Goal: Task Accomplishment & Management: Complete application form

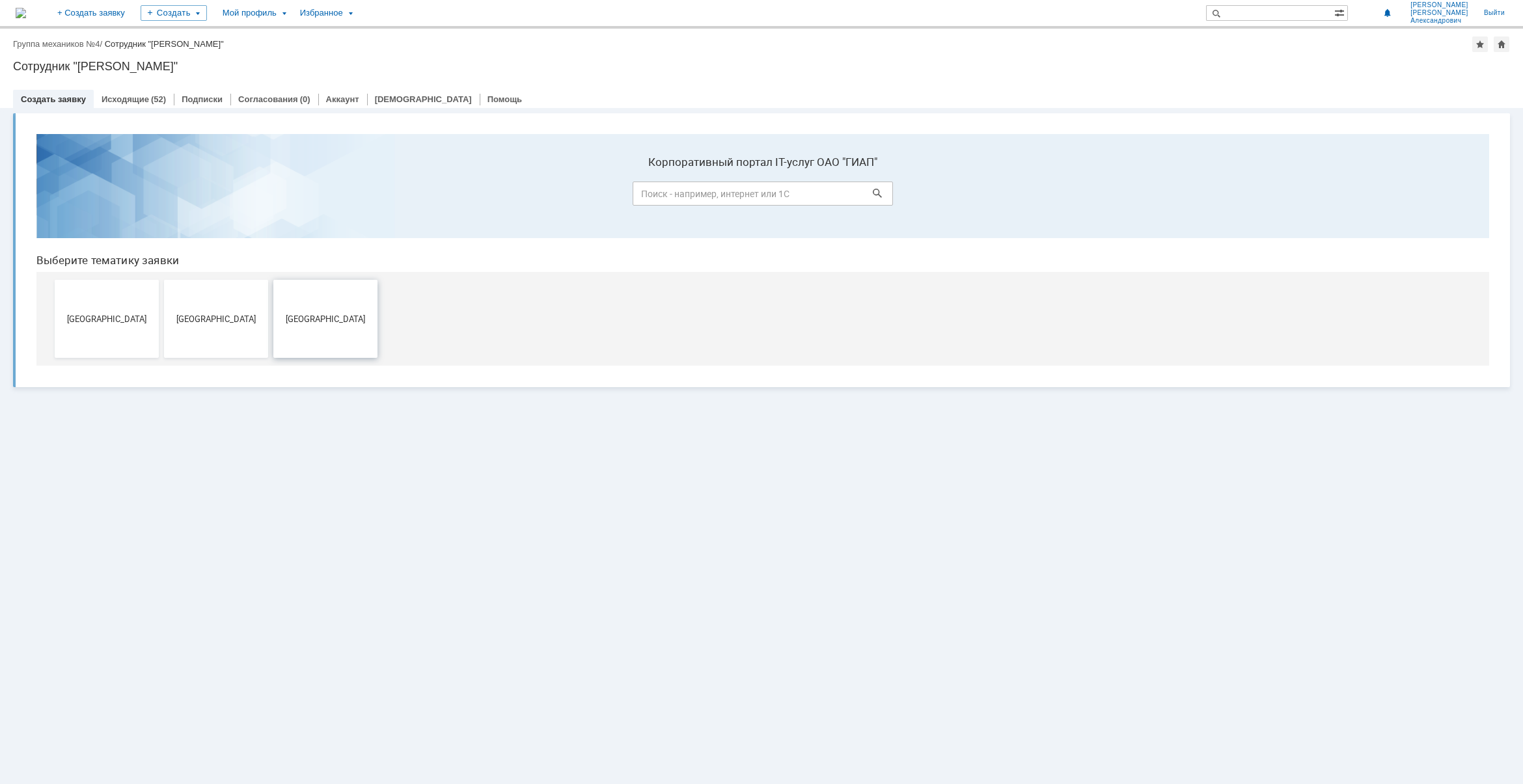
click at [316, 312] on button "Новомосковск" at bounding box center [325, 319] width 104 height 78
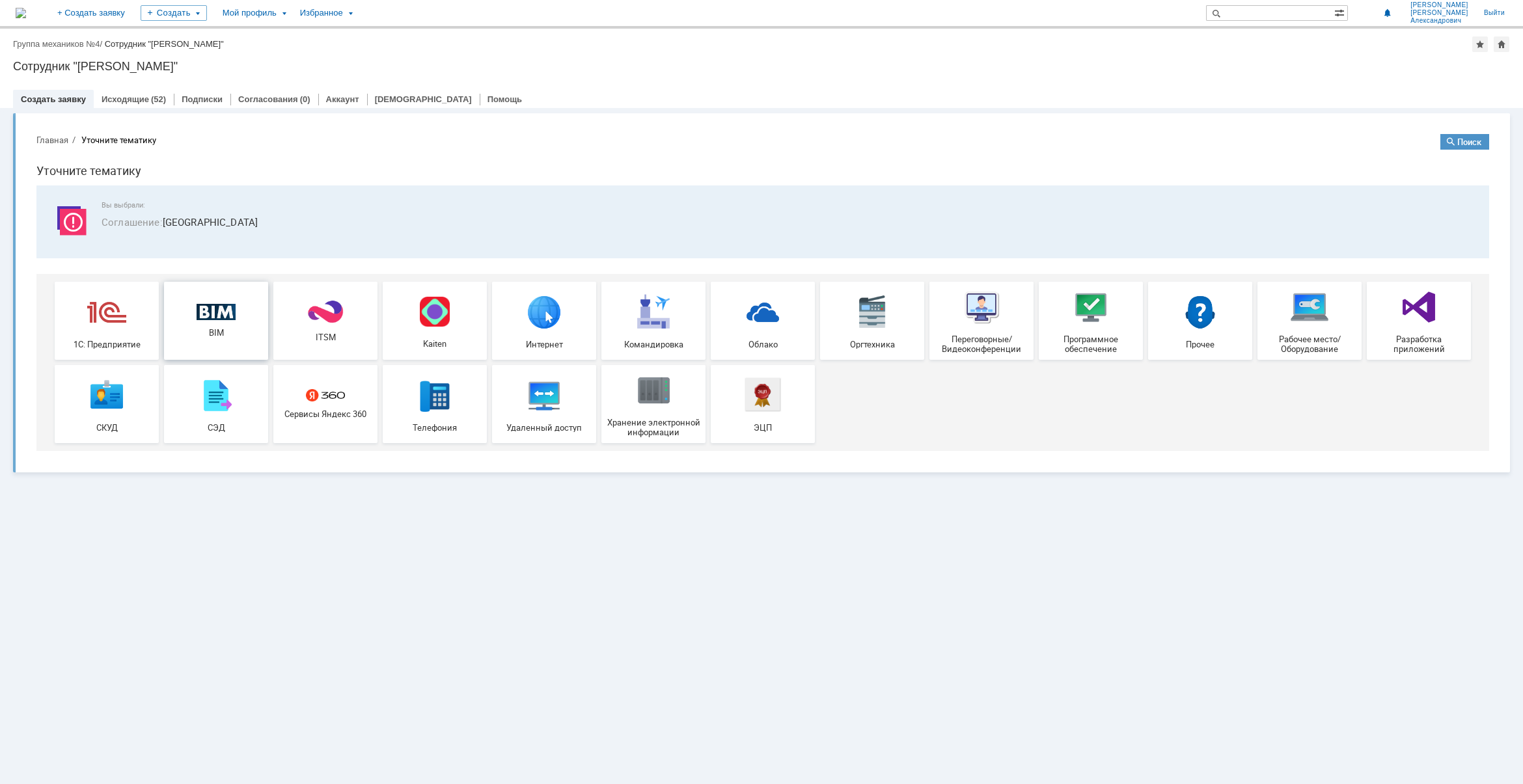
click at [190, 313] on div "BIM" at bounding box center [216, 321] width 97 height 34
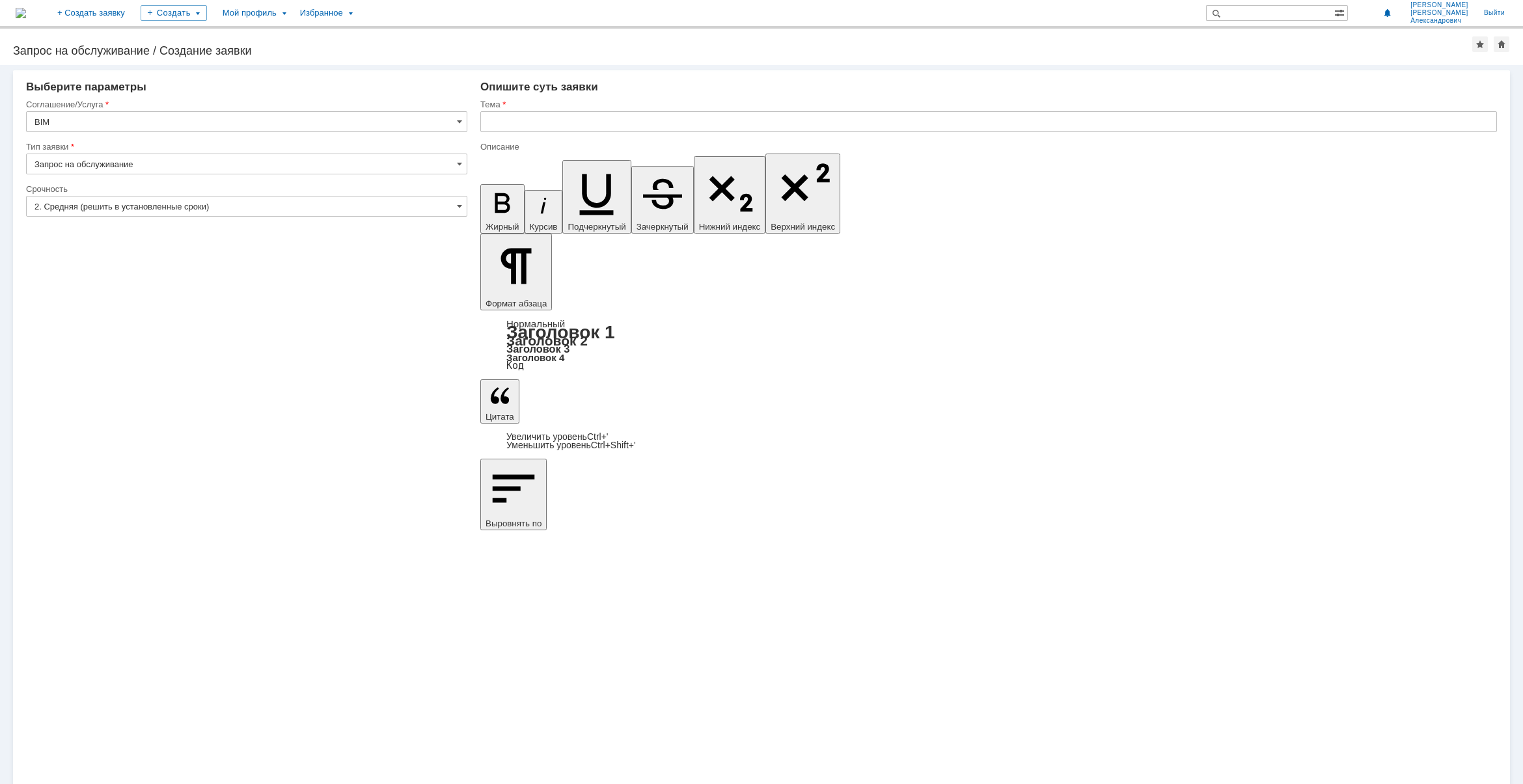
drag, startPoint x: 1144, startPoint y: 5426, endPoint x: 425, endPoint y: 5431, distance: 719.0
click at [228, 192] on div "Срочность" at bounding box center [245, 189] width 438 height 8
click at [215, 203] on input "2. Средняя (решить в установленные сроки)" at bounding box center [247, 206] width 442 height 21
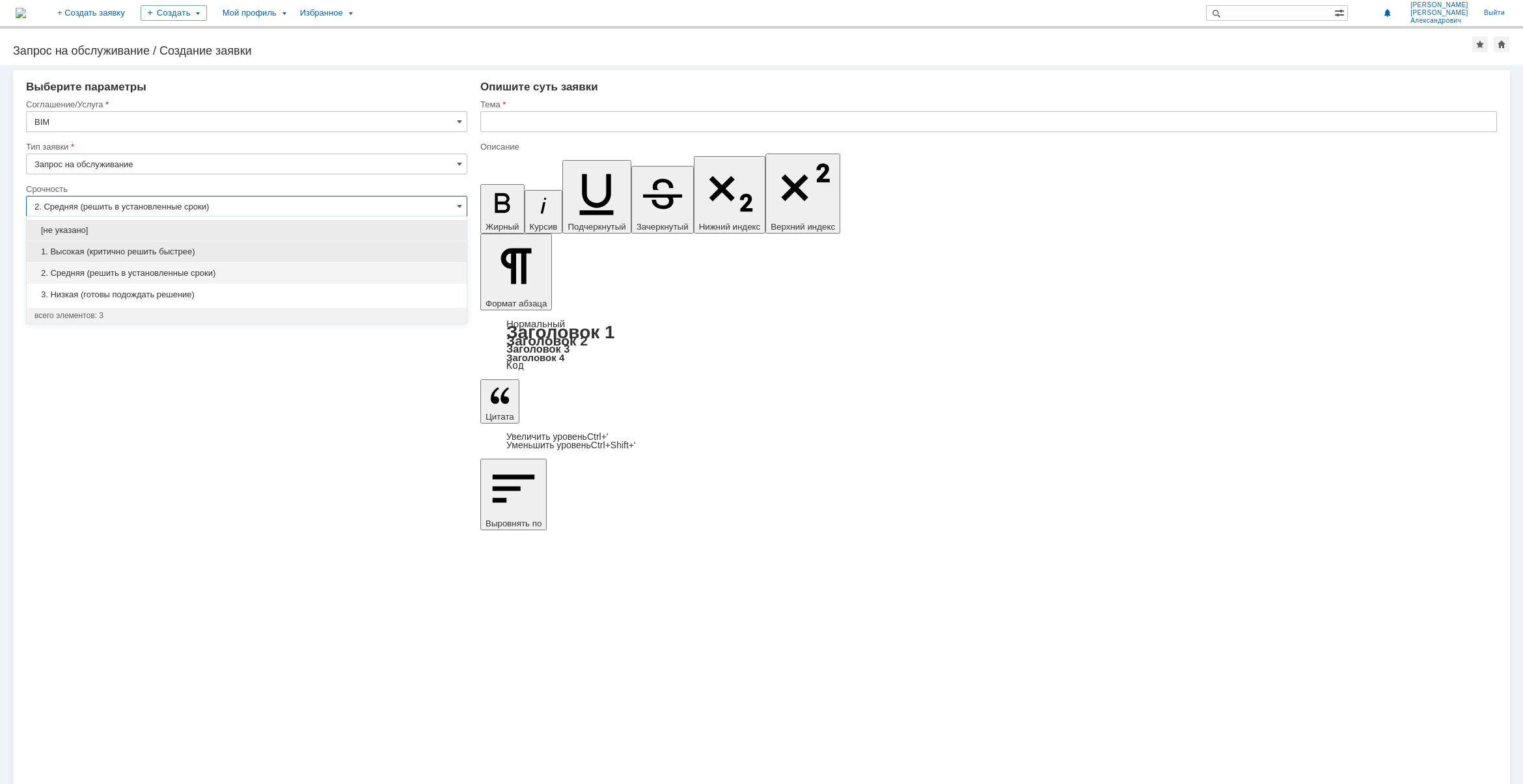
click at [163, 247] on span "1. Высокая (критично решить быстрее)" at bounding box center [246, 252] width 424 height 10
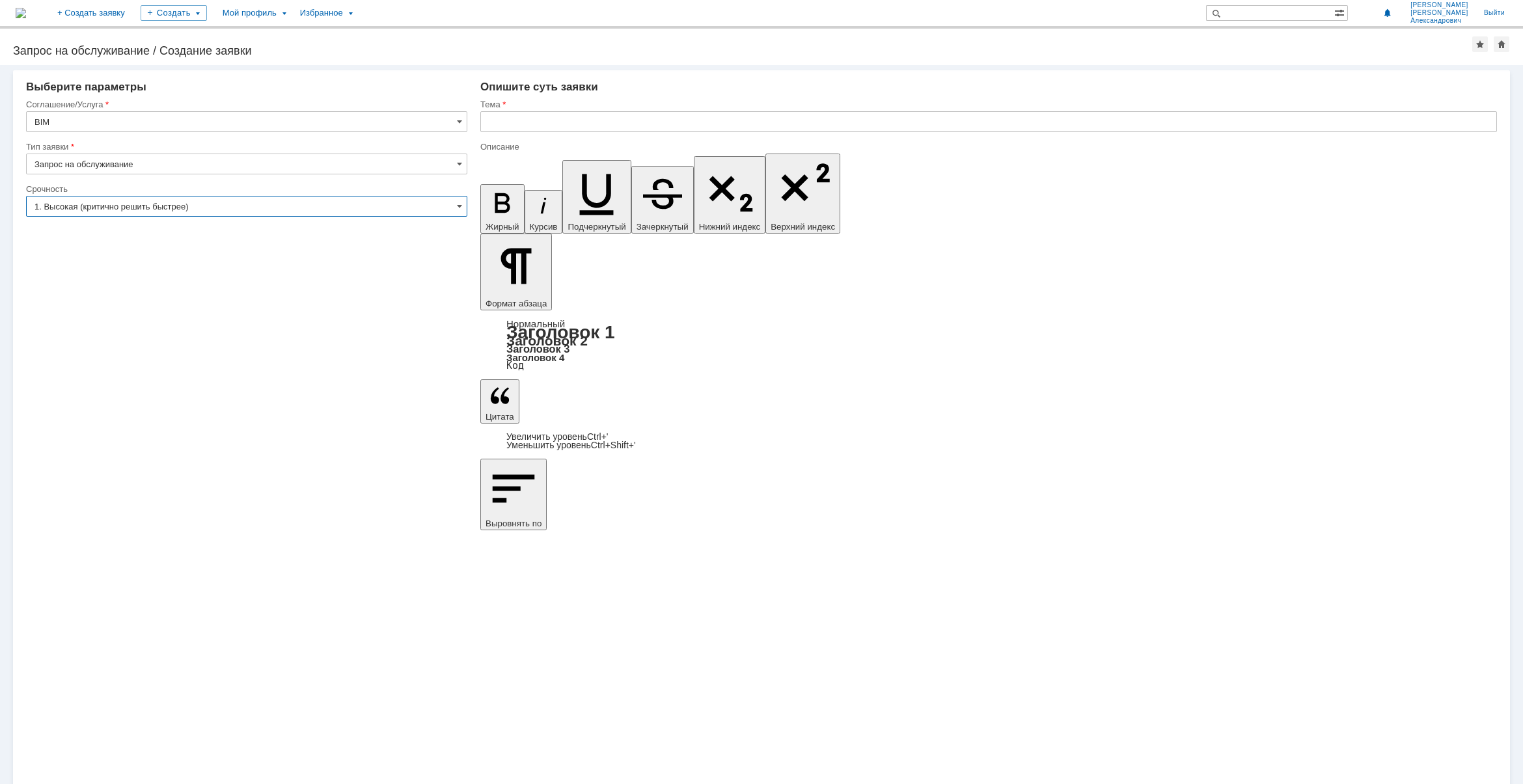
type input "1. Высокая (критично решить быстрее)"
click at [617, 121] on input "text" at bounding box center [988, 122] width 1016 height 21
paste input "УКЛ.настройка вывода спецификации арматуры."
click at [487, 121] on input "УКЛ.настройка вывода спецификации арматуры." at bounding box center [988, 122] width 1016 height 21
click at [602, 123] on input "33770 УКЛ -3,4. настройка вывода спецификации арматуры." at bounding box center [988, 122] width 1016 height 21
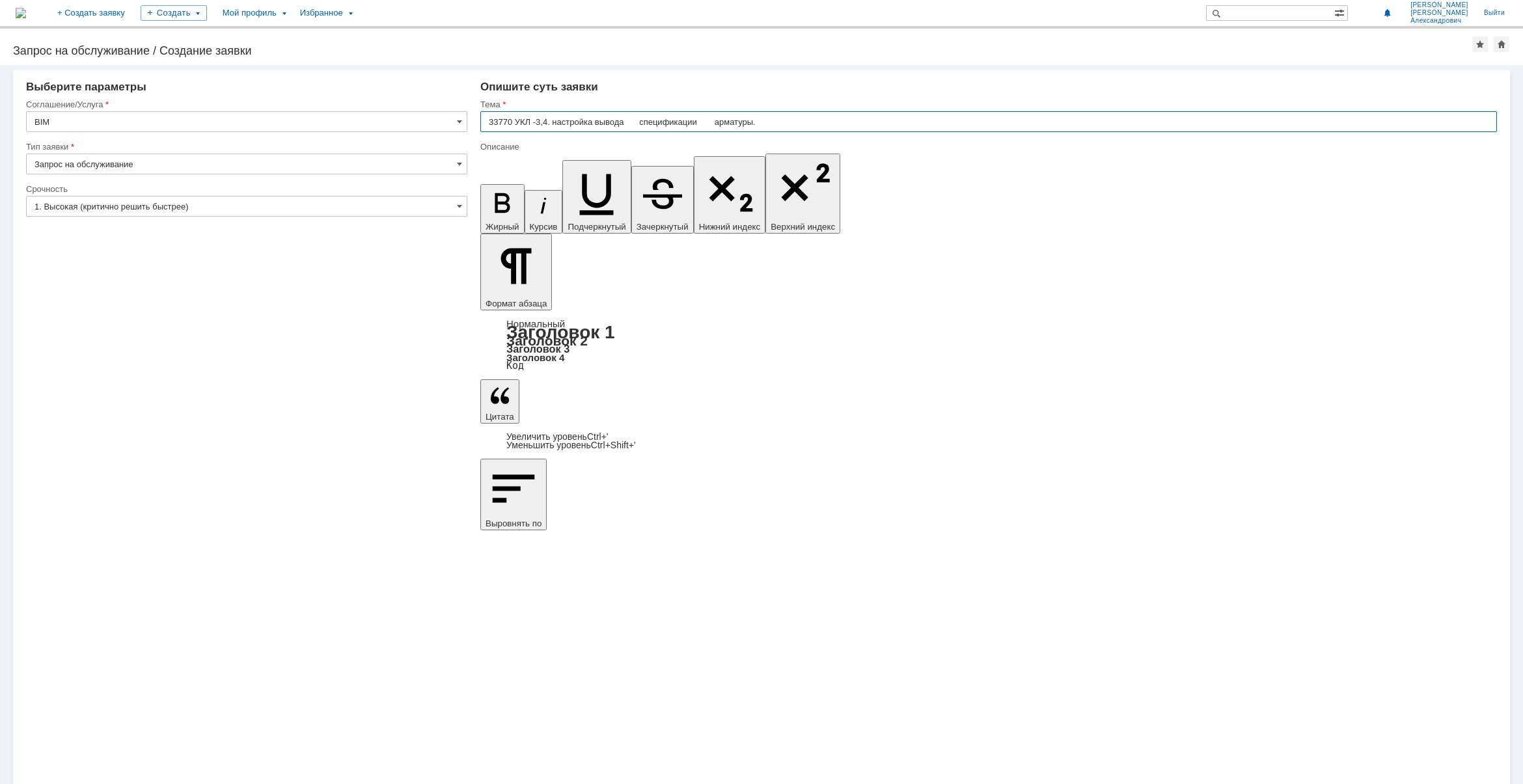
drag, startPoint x: 626, startPoint y: 117, endPoint x: 635, endPoint y: 118, distance: 9.1
click at [635, 118] on input "33770 УКЛ -3,4. настройка вывода спецификации арматуры." at bounding box center [988, 122] width 1016 height 21
type input "33770 УКЛ -3,4. настройка вывода спецификации арматуры."
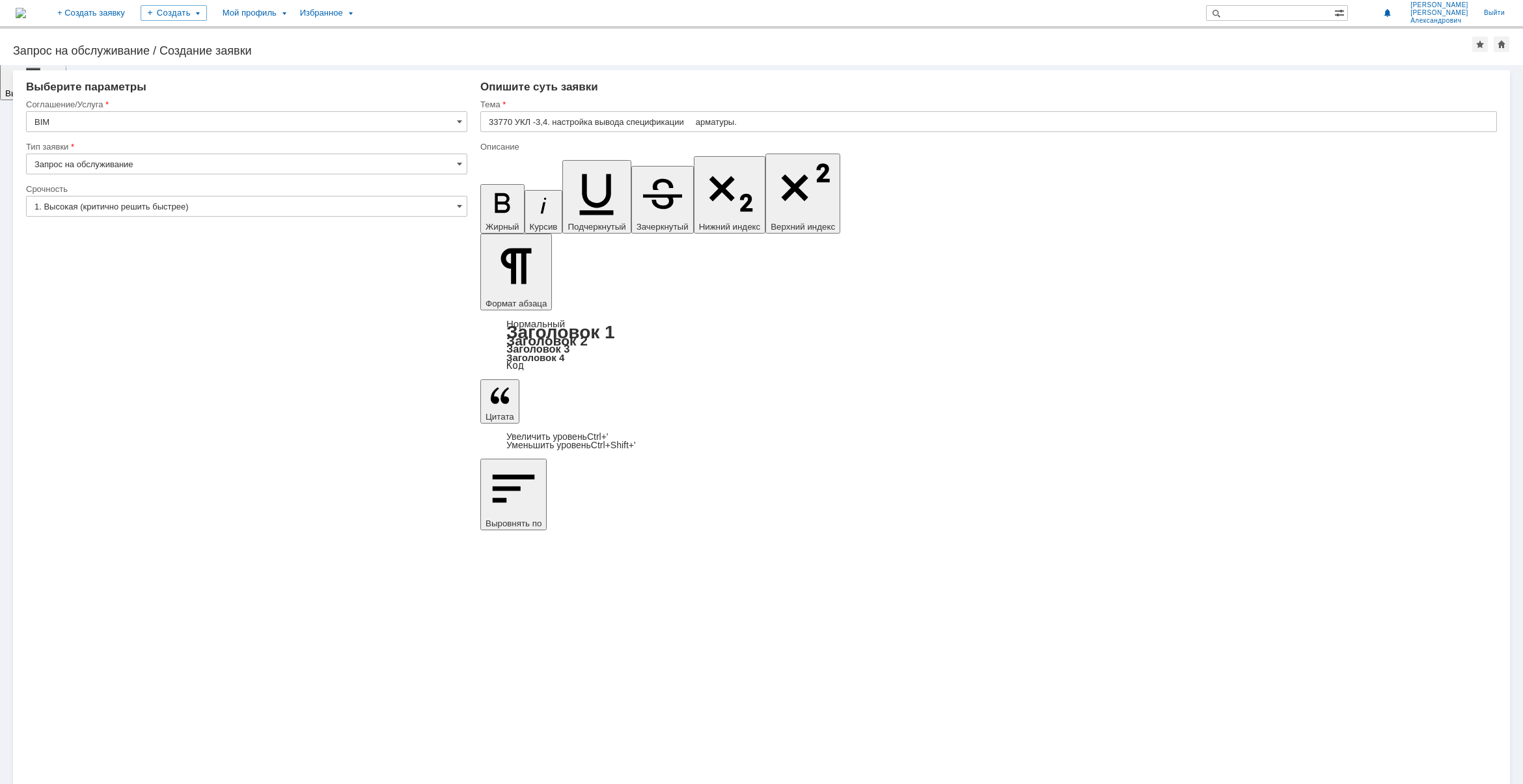
drag, startPoint x: 1406, startPoint y: 5416, endPoint x: 1427, endPoint y: 5416, distance: 21.0
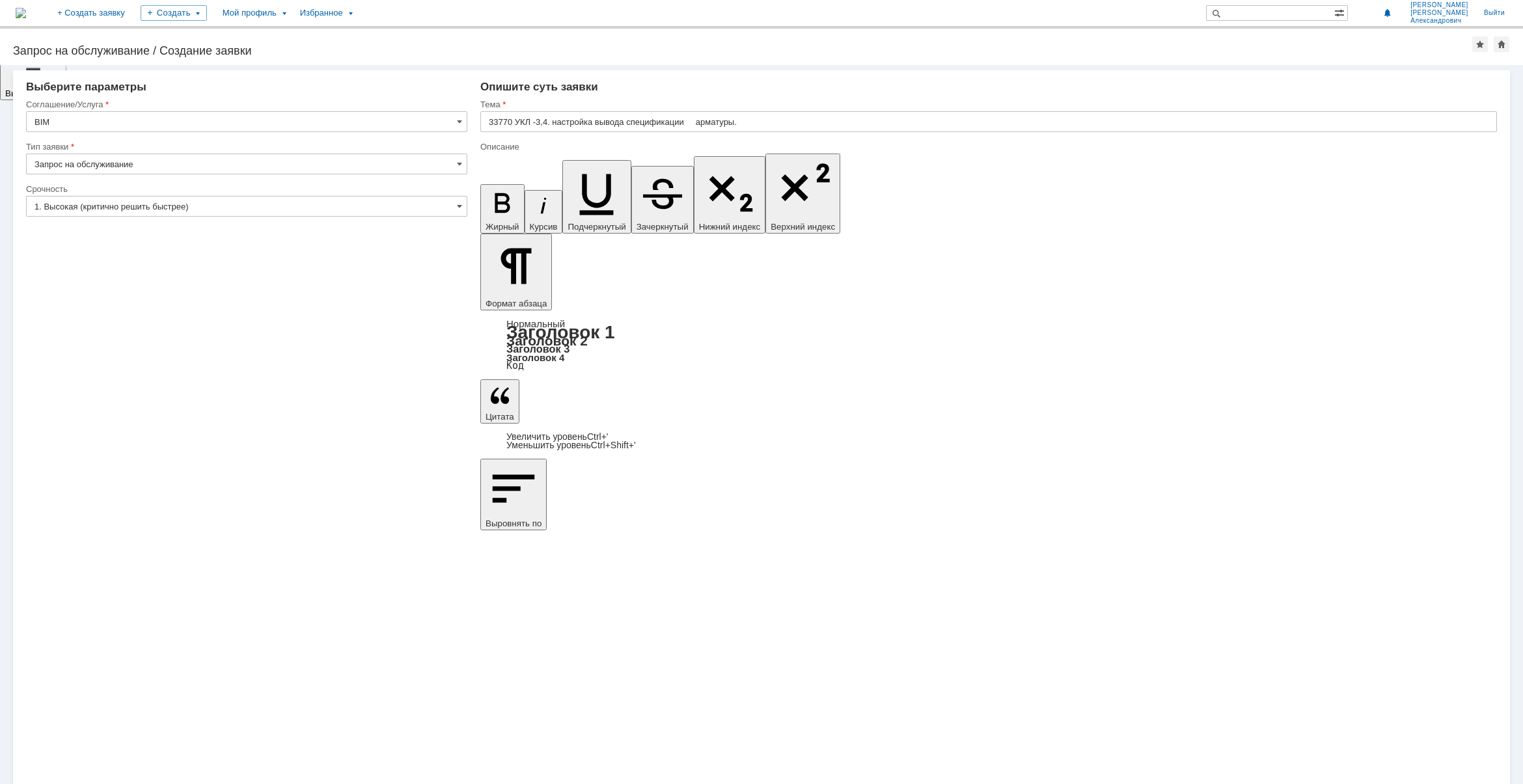
drag, startPoint x: 985, startPoint y: 5418, endPoint x: 1216, endPoint y: 5416, distance: 231.0
click at [486, 186] on icon "button" at bounding box center [502, 202] width 34 height 34
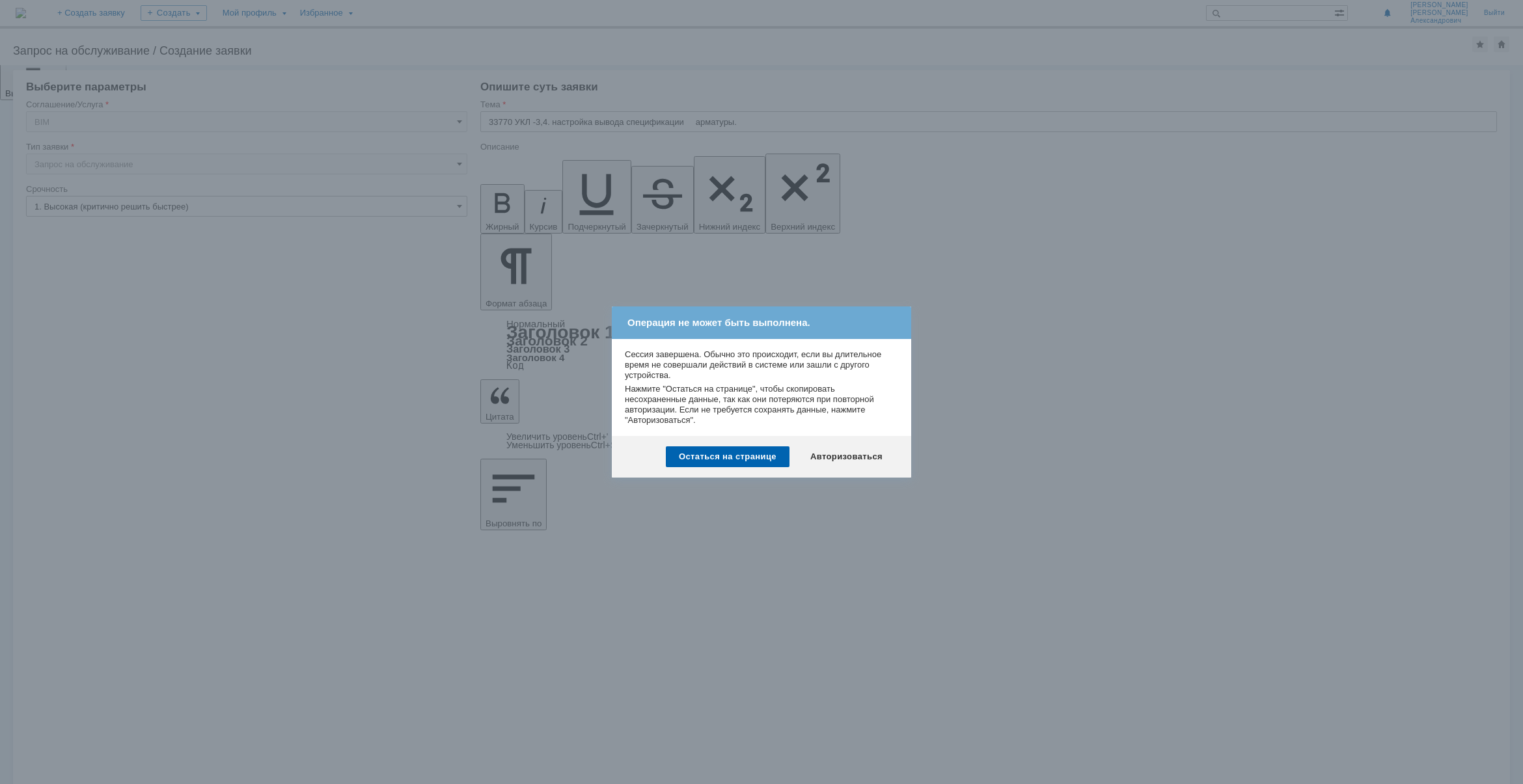
click at [1006, 330] on div at bounding box center [762, 392] width 1523 height 784
click at [721, 453] on div "Остаться на странице" at bounding box center [727, 457] width 123 height 21
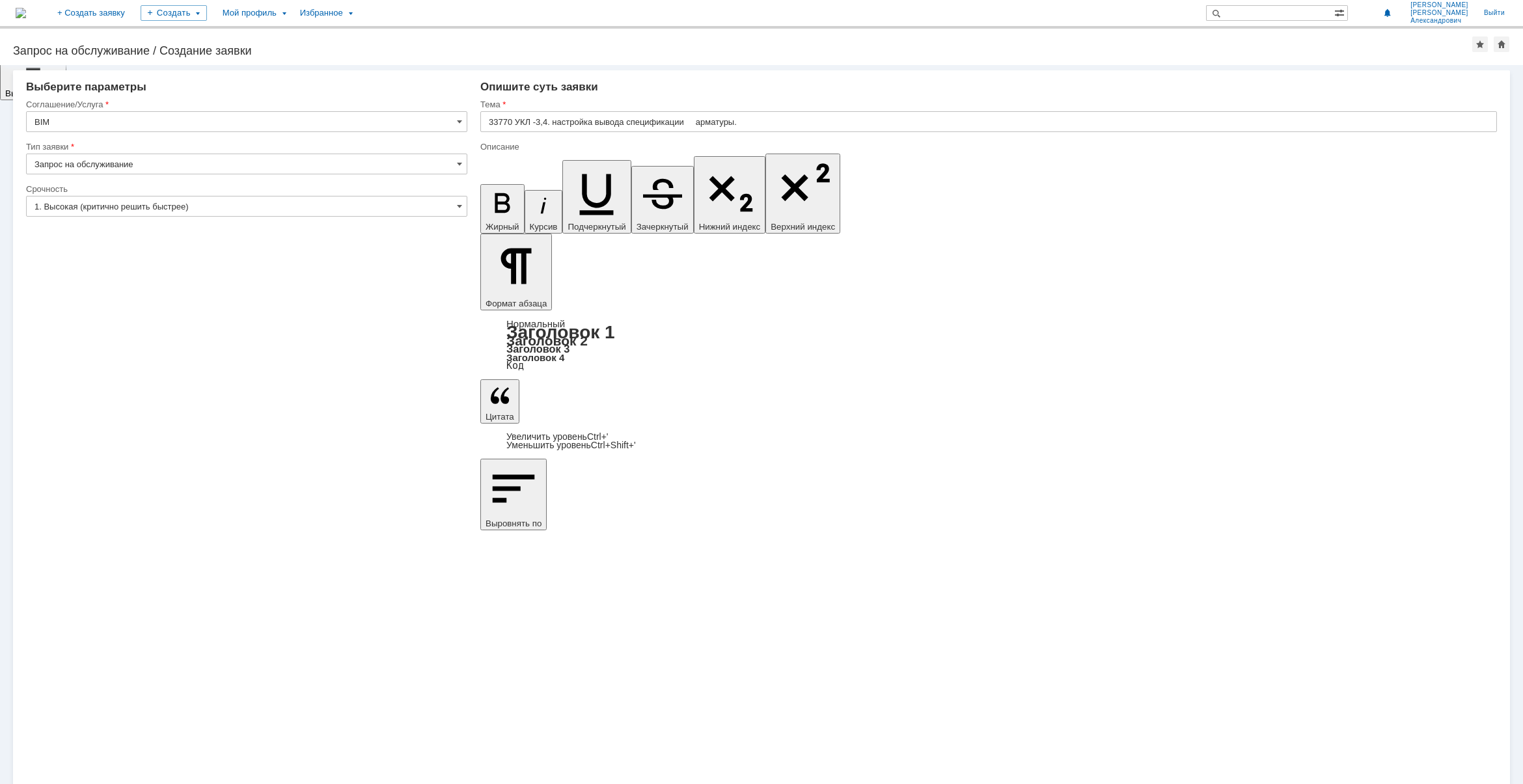
drag, startPoint x: 490, startPoint y: 5414, endPoint x: 575, endPoint y: 5426, distance: 85.8
drag, startPoint x: 560, startPoint y: 5426, endPoint x: 969, endPoint y: 5585, distance: 438.8
drag, startPoint x: 781, startPoint y: 116, endPoint x: 742, endPoint y: 118, distance: 39.1
click at [742, 118] on input "33770 УКЛ -3,4. настройка вывода спецификации арматуры." at bounding box center [988, 122] width 1016 height 21
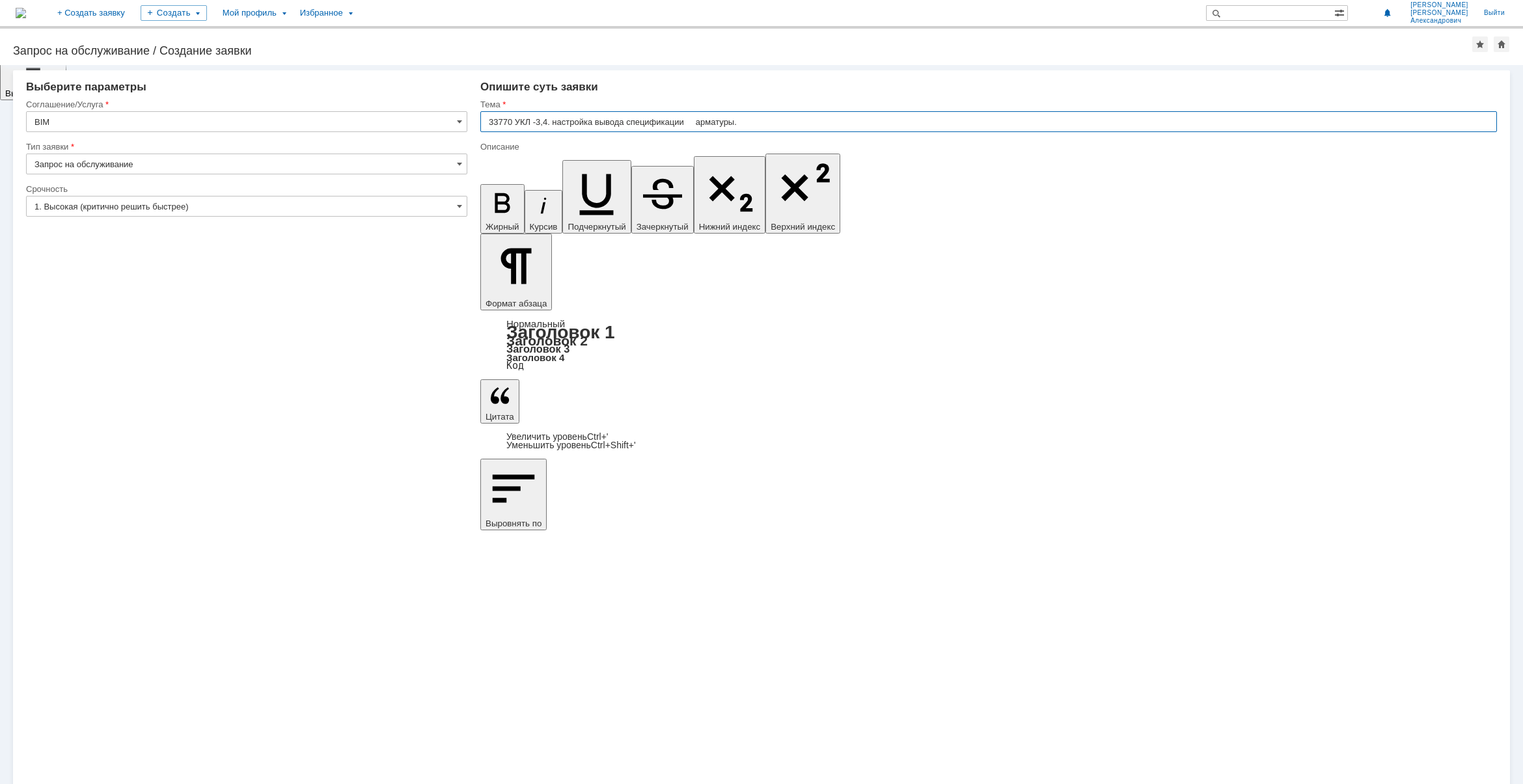
drag, startPoint x: 742, startPoint y: 118, endPoint x: 482, endPoint y: 120, distance: 260.0
click at [482, 120] on input "33770 УКЛ -3,4. настройка вывода спецификации арматуры." at bounding box center [988, 122] width 1016 height 21
drag, startPoint x: 584, startPoint y: 5429, endPoint x: 455, endPoint y: 5415, distance: 129.8
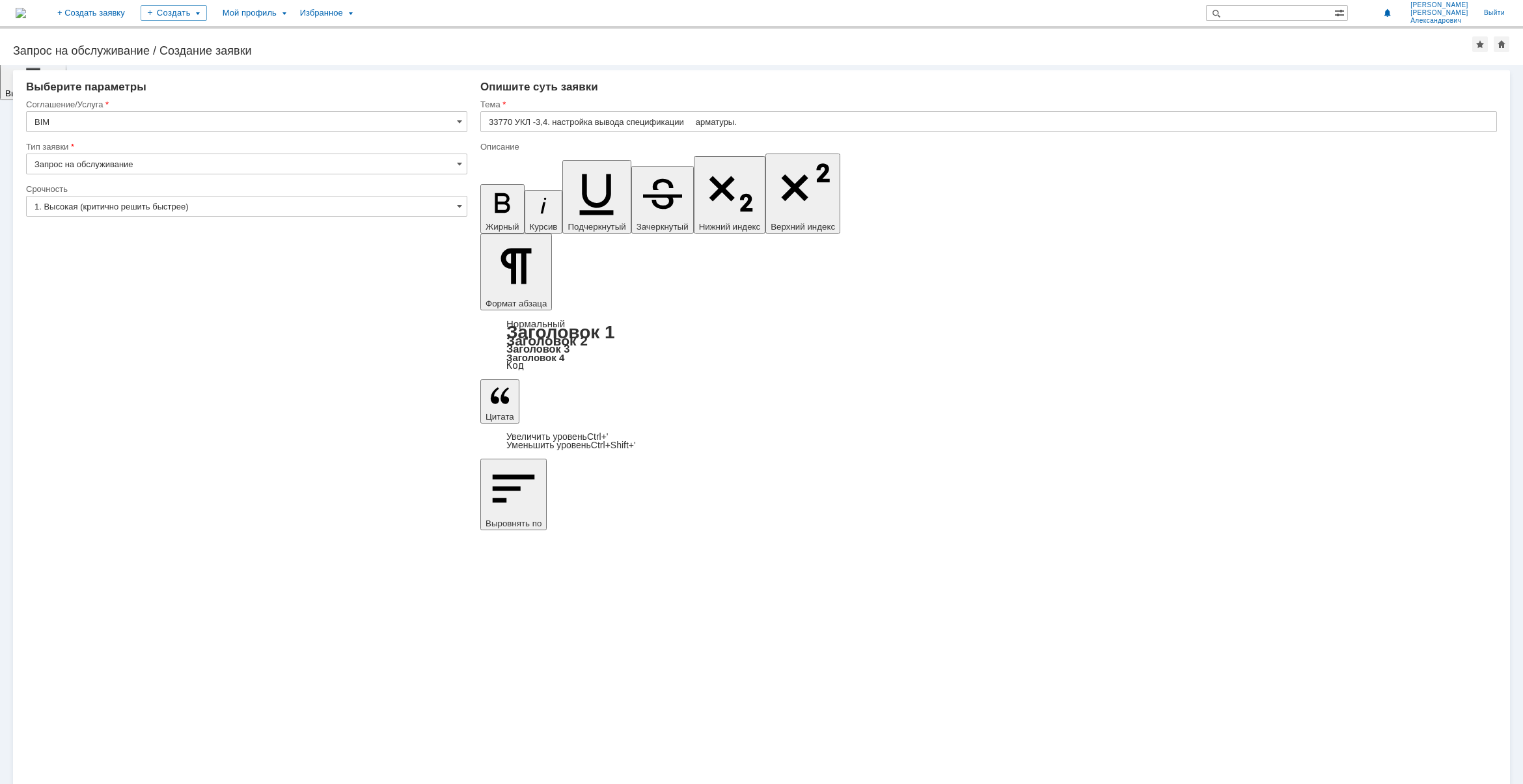
copy span "Добрый день. Прошу по замечаниям от Заказчика скорректировать вывод спецификаци…"
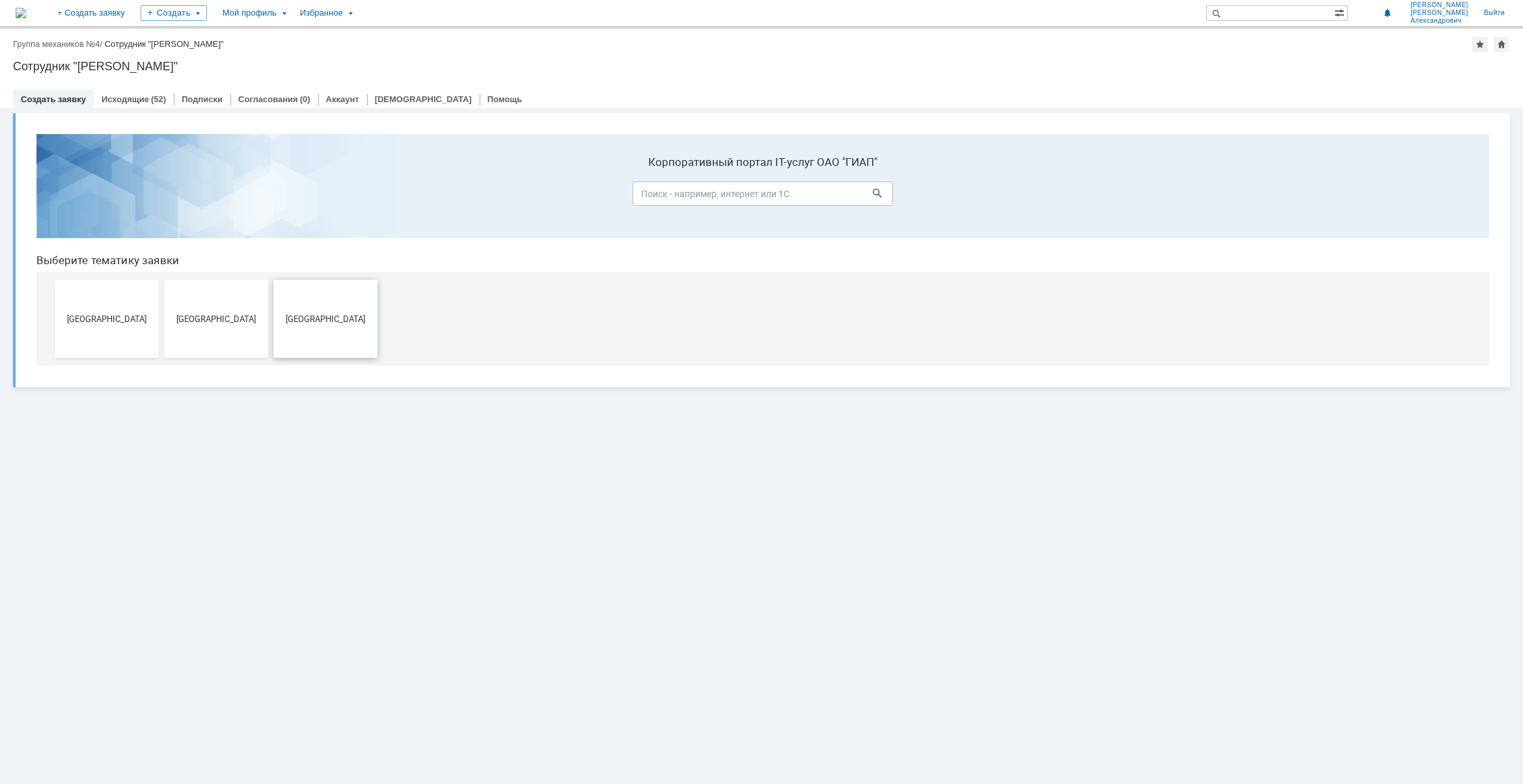
click at [361, 319] on span "[GEOGRAPHIC_DATA]" at bounding box center [326, 318] width 97 height 10
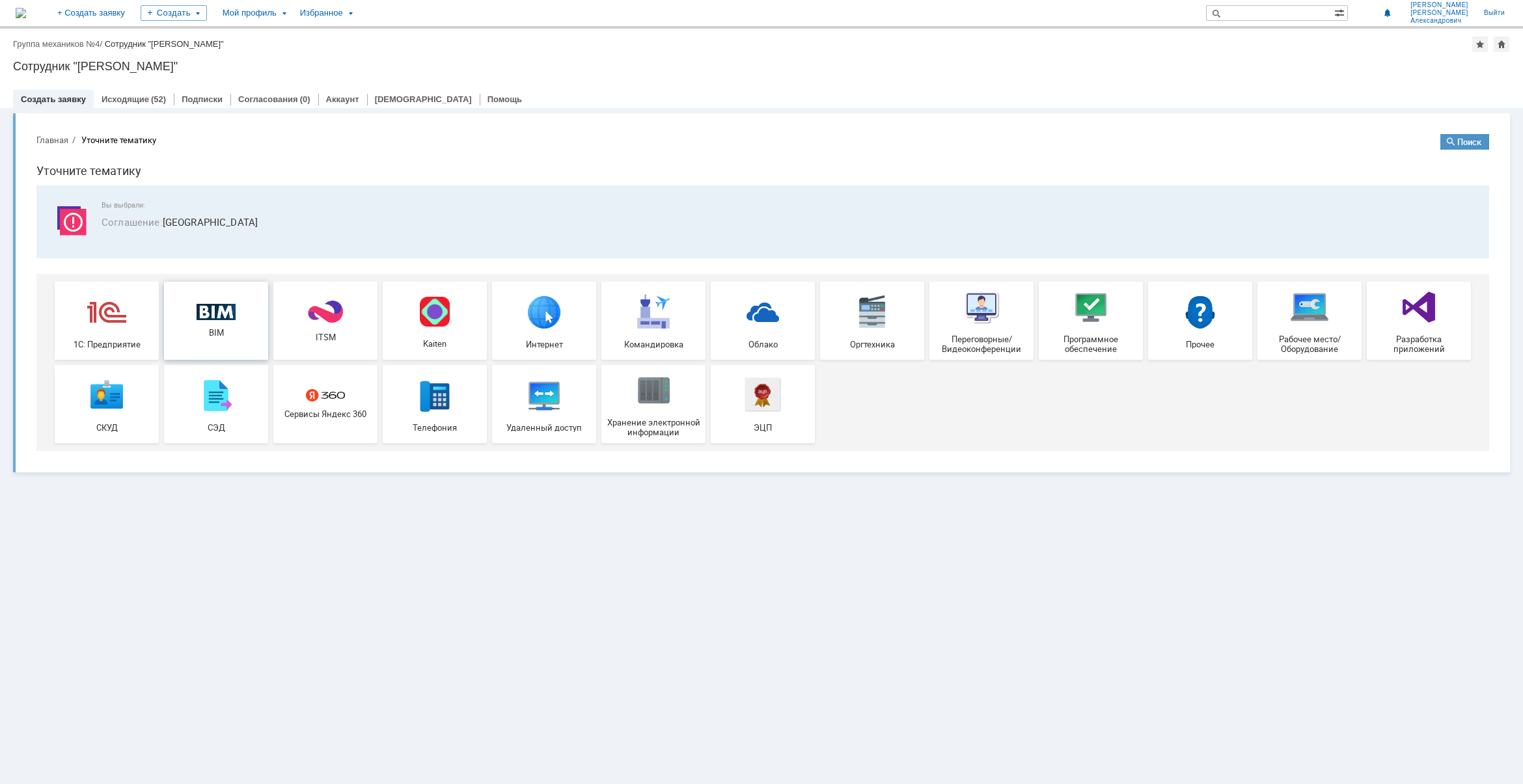
click at [199, 318] on img at bounding box center [216, 312] width 39 height 17
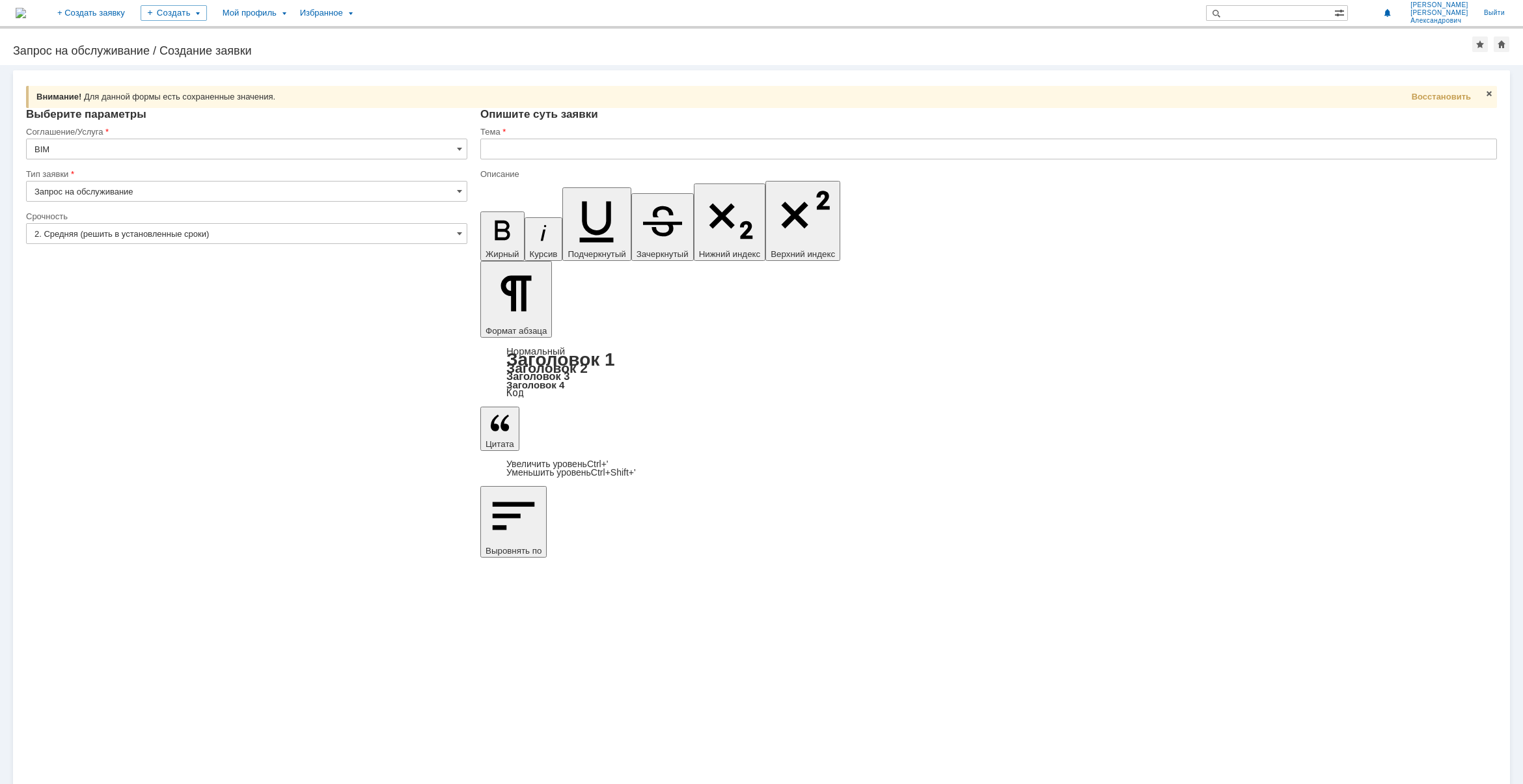
click at [202, 232] on input "2. Средняя (решить в установленные сроки)" at bounding box center [247, 233] width 442 height 21
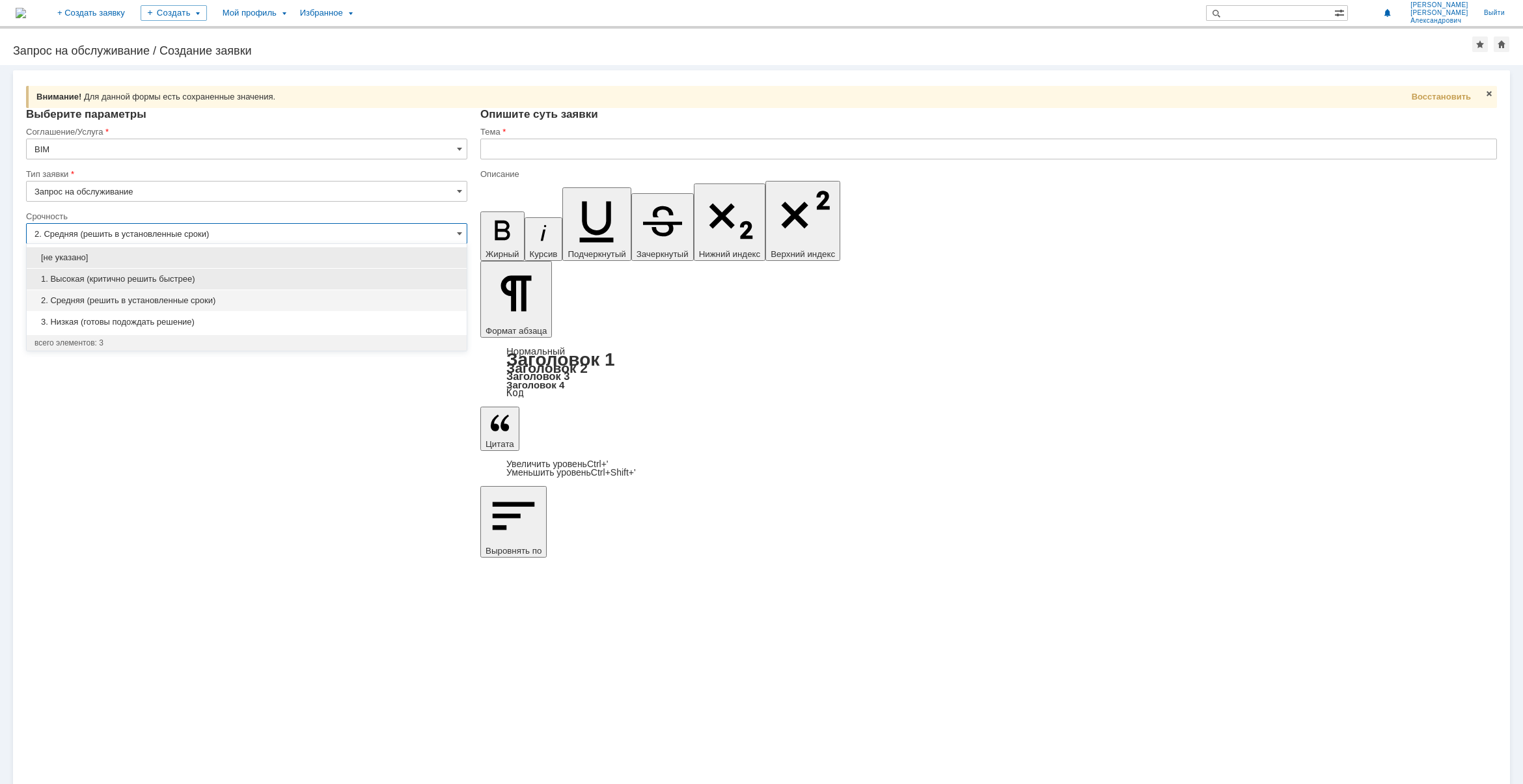
click at [182, 277] on span "1. Высокая (критично решить быстрее)" at bounding box center [246, 279] width 424 height 10
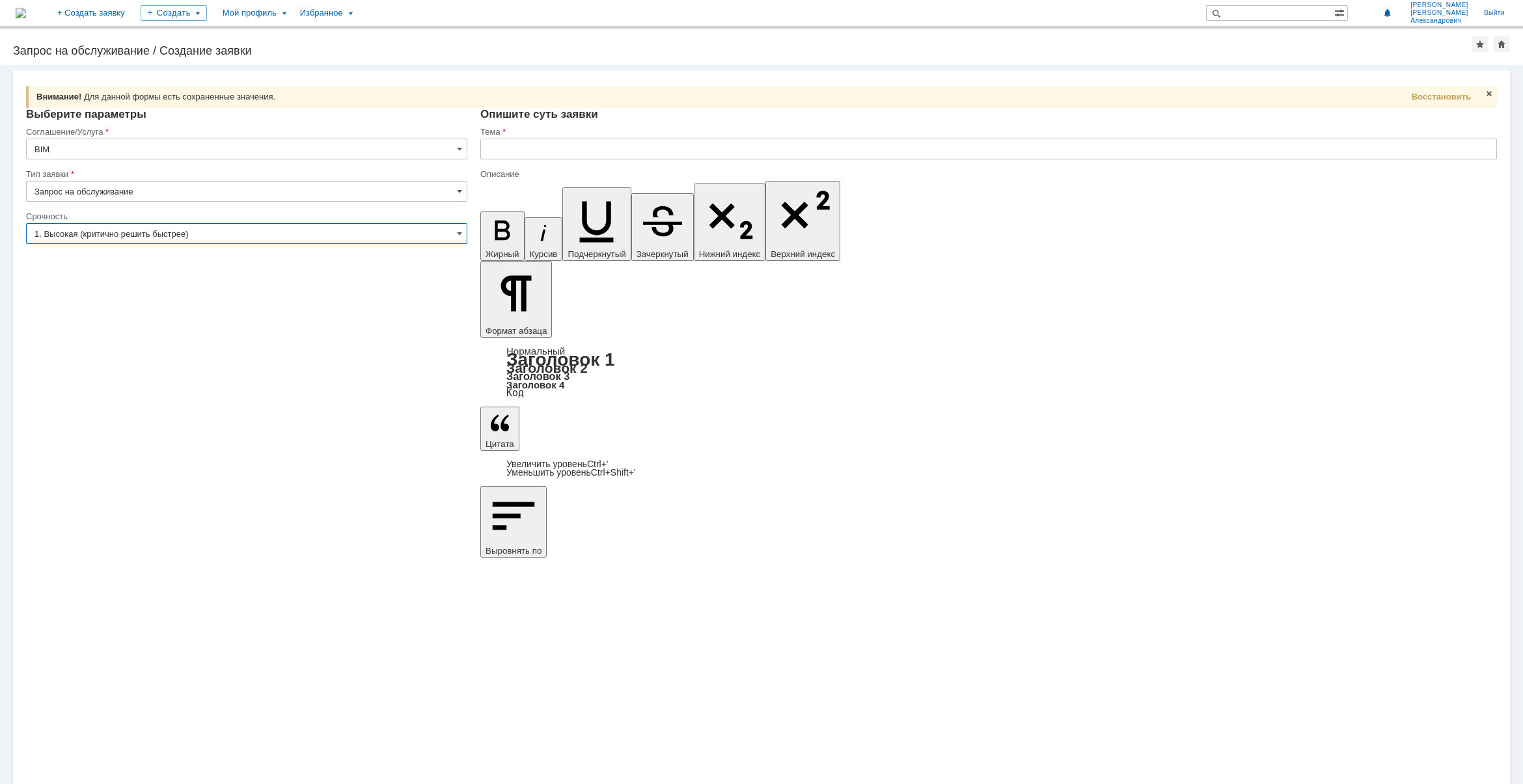
type input "1. Высокая (критично решить быстрее)"
click at [619, 140] on input "text" at bounding box center [988, 148] width 1016 height 21
paste input "33770 УКЛ -3,4. настройка вывода спецификации арматуры."
type input "33770 УКЛ -3,4. настройка вывода спецификации арматуры."
